Goal: Task Accomplishment & Management: Use online tool/utility

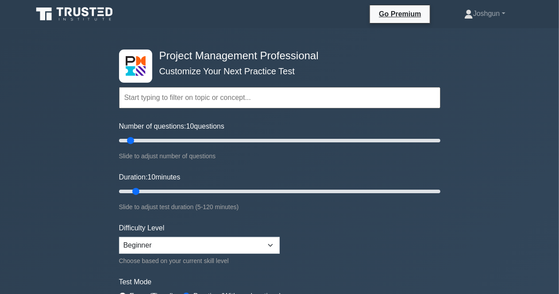
click at [200, 98] on input "text" at bounding box center [279, 97] width 321 height 21
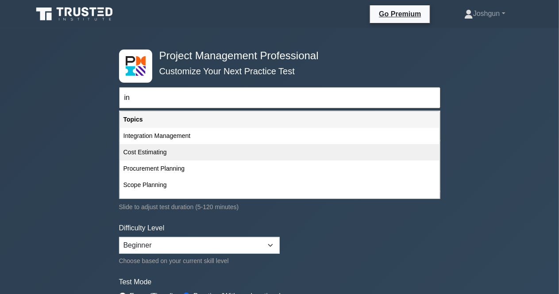
click at [154, 146] on div "Cost Estimating" at bounding box center [280, 152] width 320 height 16
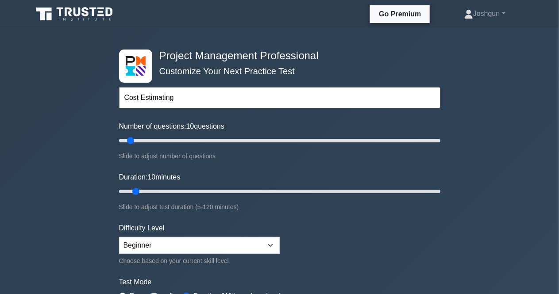
click at [143, 105] on input "Cost Estimating" at bounding box center [279, 97] width 321 height 21
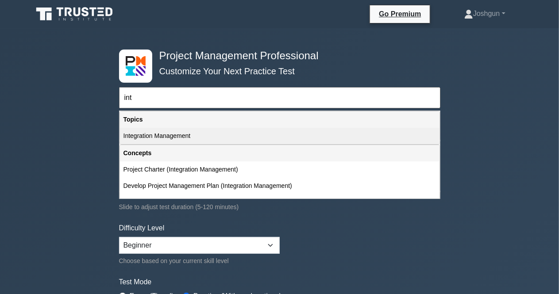
click at [143, 132] on div "Integration Management" at bounding box center [280, 136] width 320 height 16
type input "Integration Management"
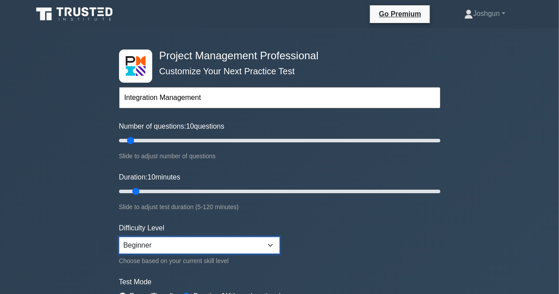
click at [156, 239] on select "Beginner Intermediate Expert" at bounding box center [199, 245] width 161 height 17
select select "expert"
click at [119, 237] on select "Beginner Intermediate Expert" at bounding box center [199, 245] width 161 height 17
click at [158, 247] on select "Beginner Intermediate Expert" at bounding box center [199, 245] width 161 height 17
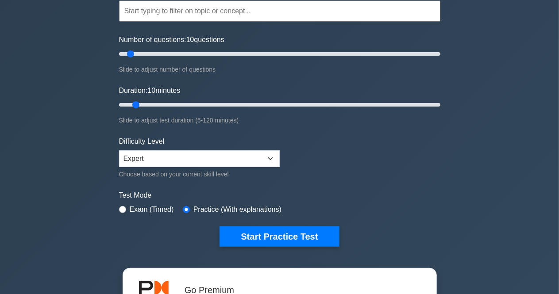
scroll to position [44, 0]
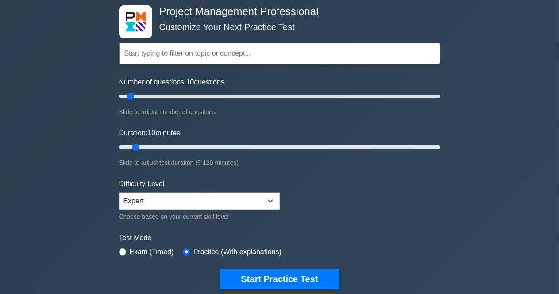
click at [198, 57] on input "text" at bounding box center [279, 53] width 321 height 21
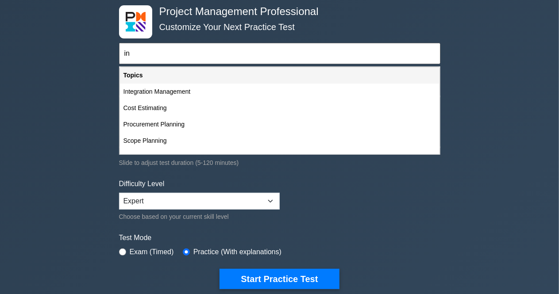
click at [164, 95] on div "Integration Management" at bounding box center [280, 92] width 320 height 16
type input "Integration Management"
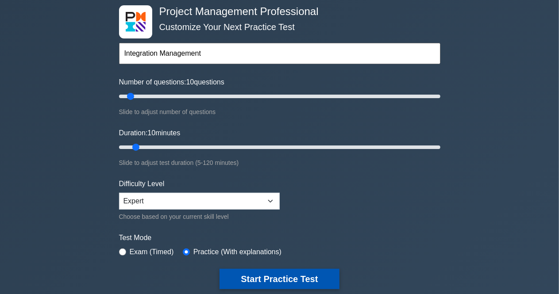
click at [260, 275] on button "Start Practice Test" at bounding box center [278, 279] width 119 height 20
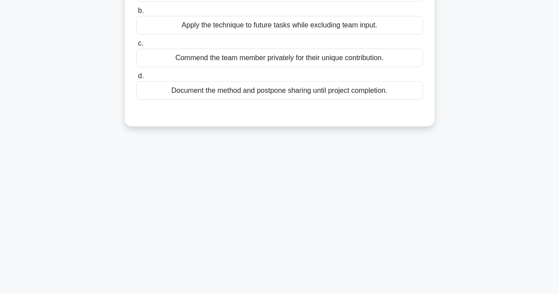
scroll to position [95, 0]
